Goal: Task Accomplishment & Management: Manage account settings

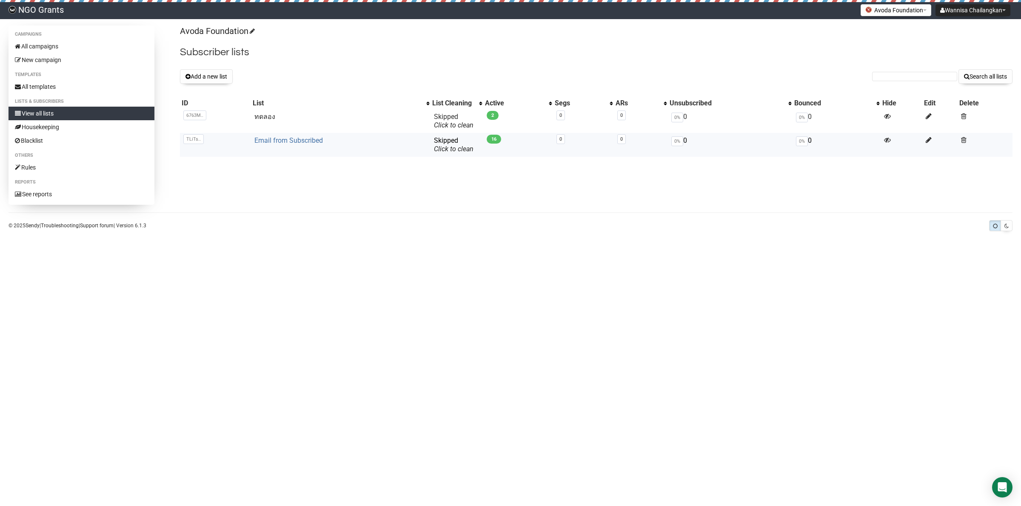
click at [287, 142] on link "Email from Subscribed" at bounding box center [288, 141] width 68 height 8
drag, startPoint x: 602, startPoint y: 335, endPoint x: 562, endPoint y: 367, distance: 50.8
click at [600, 337] on body "NGO Grants Wannisa Chailangkan Settings Logout Avoda Foundation Avoda Foundatio…" at bounding box center [510, 253] width 1021 height 506
click at [215, 78] on button "Add a new list" at bounding box center [206, 76] width 53 height 14
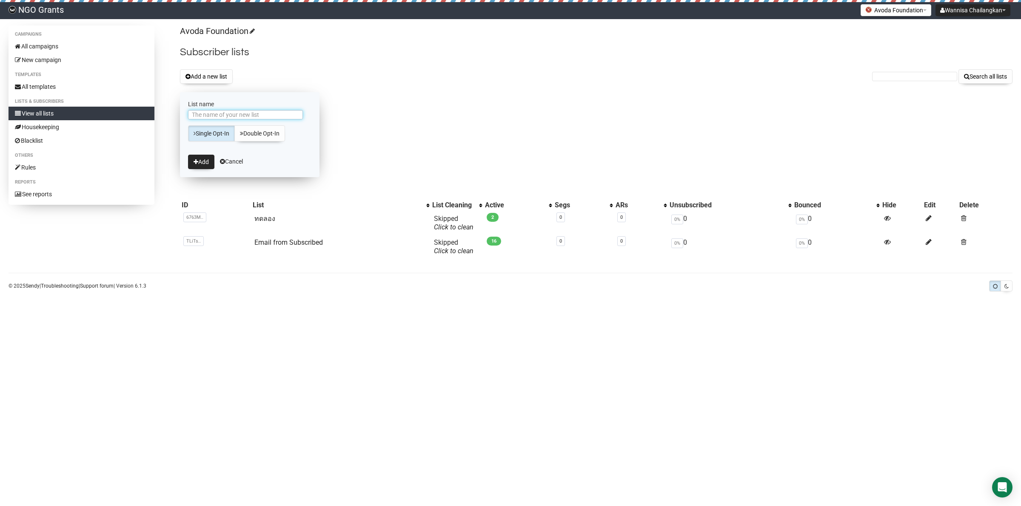
click at [245, 116] on input "List name" at bounding box center [245, 114] width 115 height 9
click at [279, 115] on input "Email from Subscribed - Volee" at bounding box center [245, 114] width 115 height 9
paste input "Volunteer"
drag, startPoint x: 271, startPoint y: 114, endPoint x: 257, endPoint y: 116, distance: 14.2
click at [257, 116] on input "Email from Subscribed - VoleeVolunteer" at bounding box center [245, 114] width 115 height 9
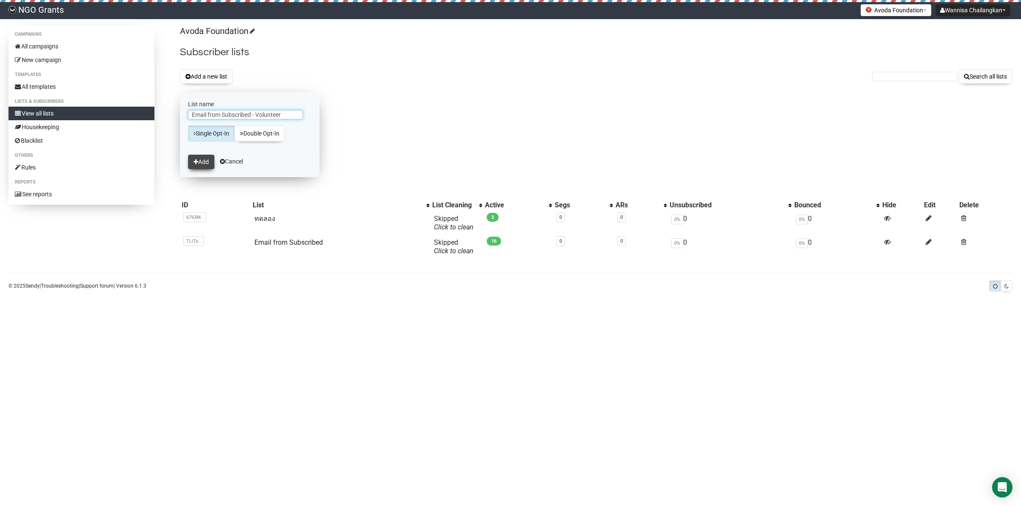
type input "Email from Subscribed - Volunteer"
click at [200, 158] on button "Add" at bounding box center [201, 162] width 26 height 14
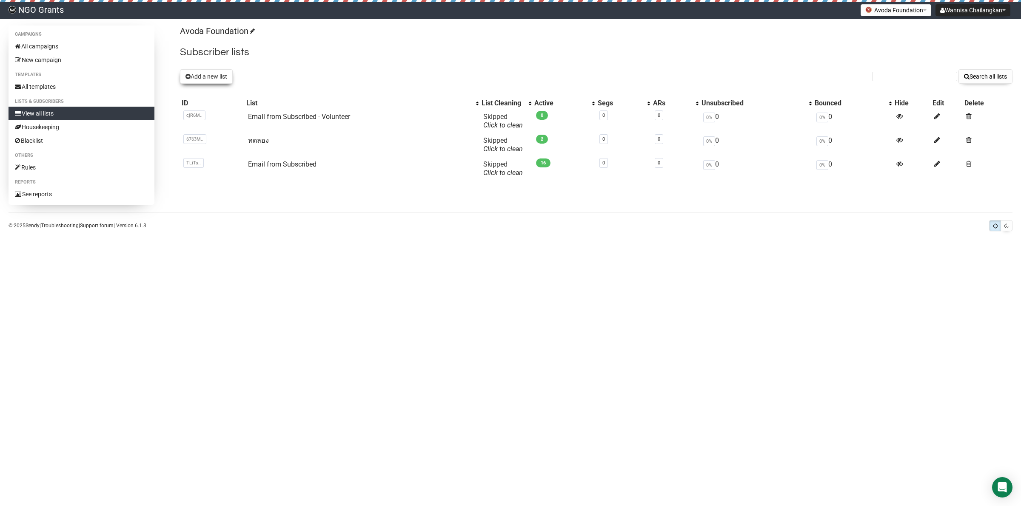
click at [221, 77] on button "Add a new list" at bounding box center [206, 76] width 53 height 14
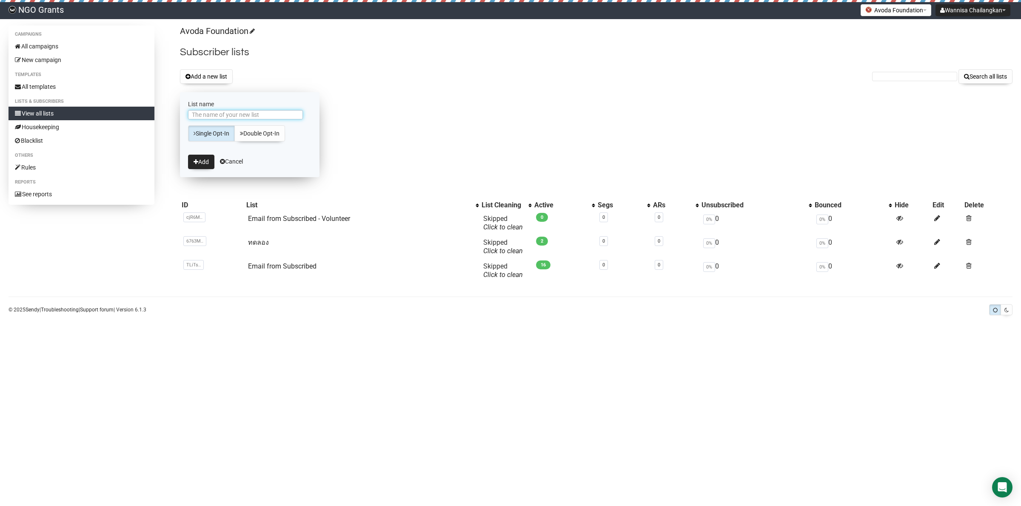
click at [249, 114] on input "List name" at bounding box center [245, 114] width 115 height 9
click at [266, 113] on input "Email from Subscribed" at bounding box center [245, 114] width 115 height 9
click at [290, 114] on input "Email from Subscribed - Child Sponser" at bounding box center [245, 114] width 115 height 9
drag, startPoint x: 295, startPoint y: 115, endPoint x: 282, endPoint y: 117, distance: 13.4
click at [271, 117] on input "Email from Subscribed - Child Sponser" at bounding box center [245, 114] width 115 height 9
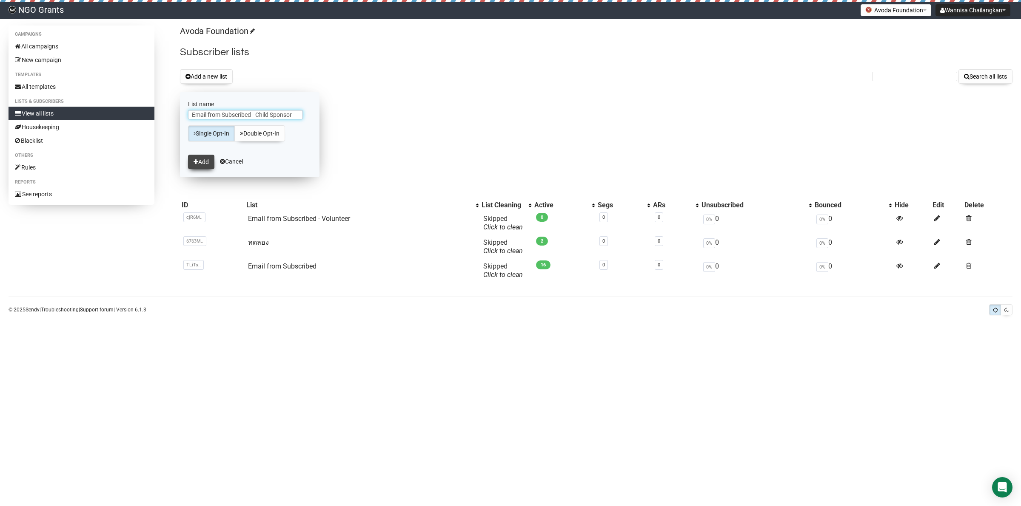
type input "Email from Subscribed - Child Sponsor"
click at [198, 164] on icon "submit" at bounding box center [195, 162] width 5 height 6
